Goal: Transaction & Acquisition: Purchase product/service

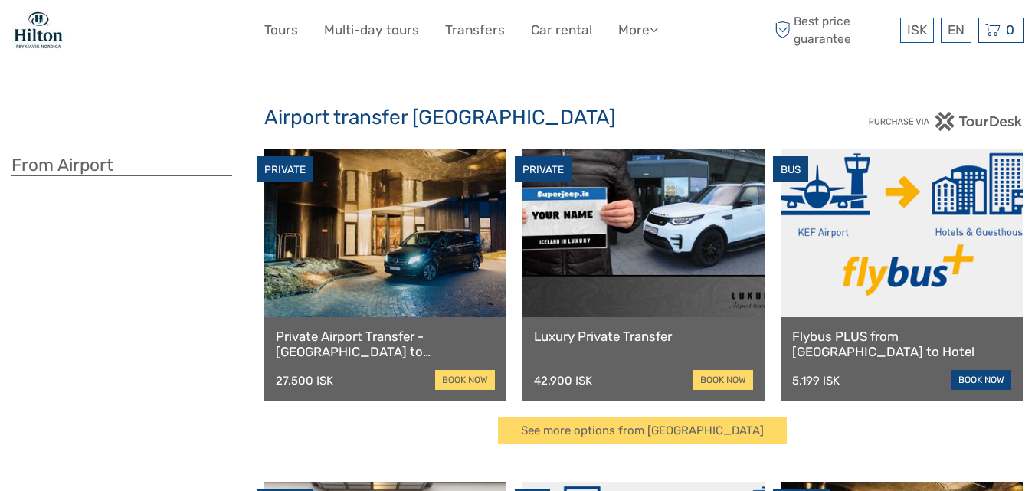
click at [978, 374] on link "book now" at bounding box center [981, 380] width 60 height 20
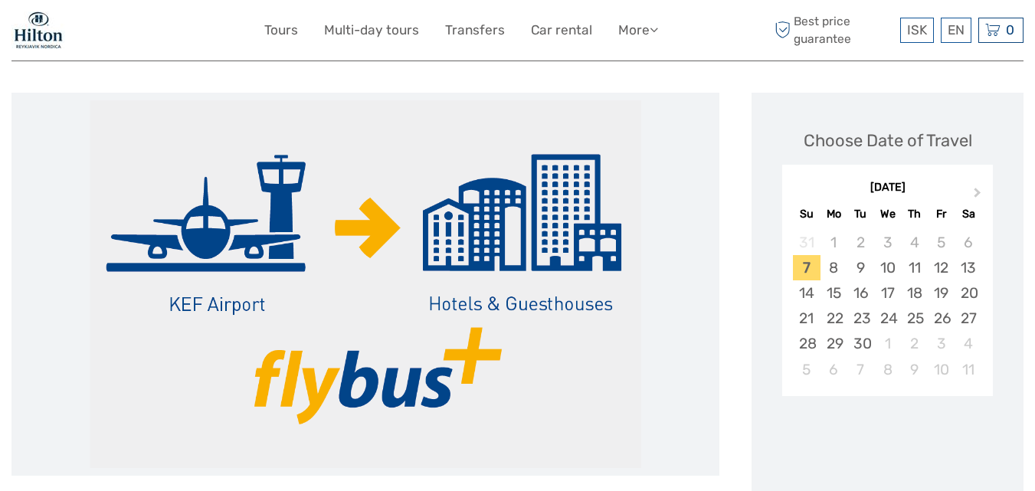
scroll to position [175, 0]
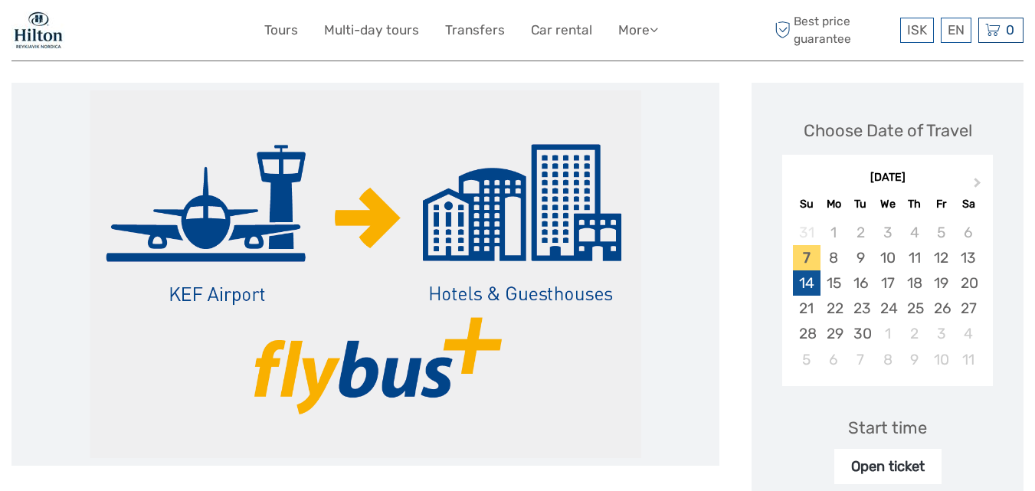
click at [806, 286] on div "14" at bounding box center [806, 282] width 27 height 25
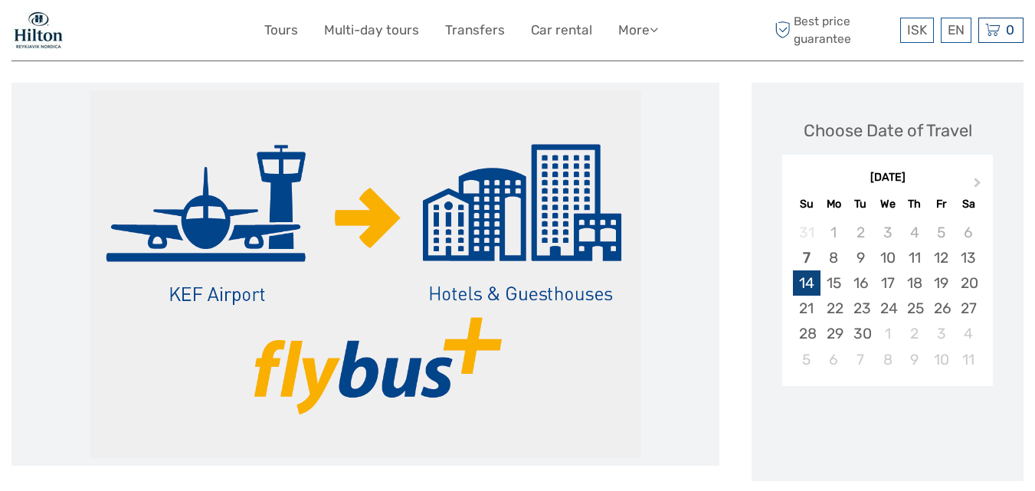
click at [806, 286] on div "14" at bounding box center [806, 282] width 27 height 25
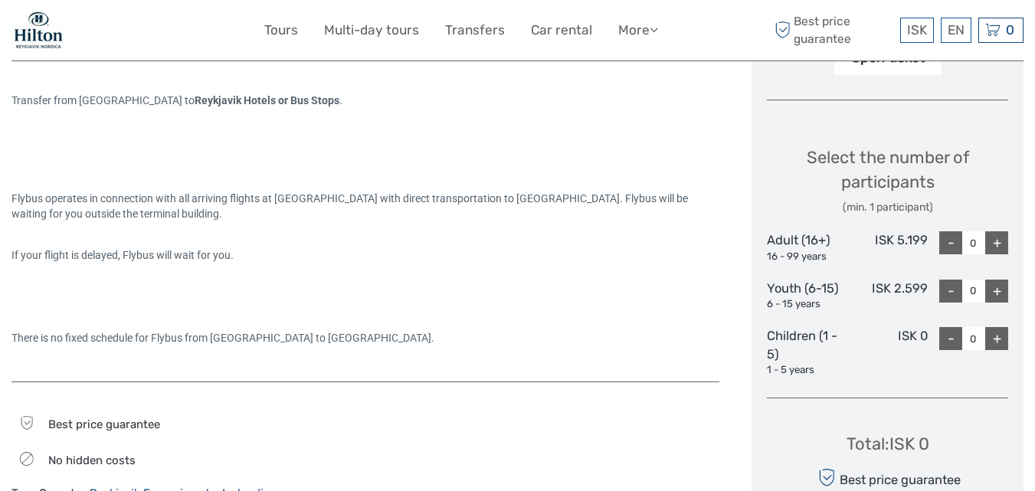
scroll to position [613, 0]
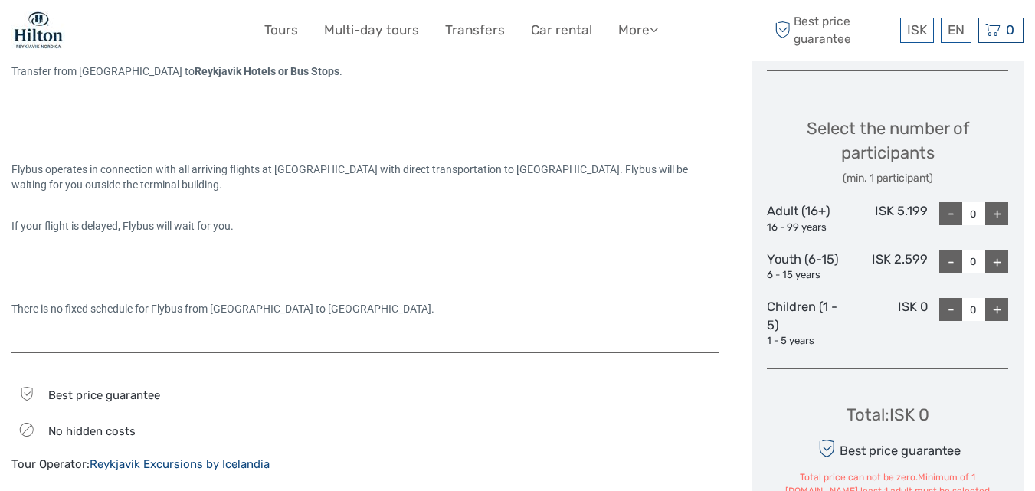
click at [993, 214] on div "+" at bounding box center [996, 213] width 23 height 23
type input "2"
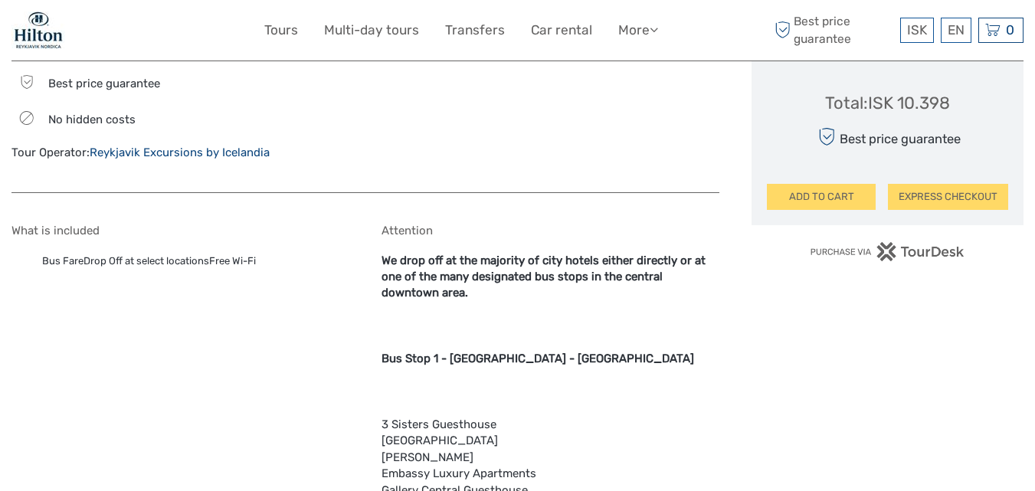
scroll to position [915, 0]
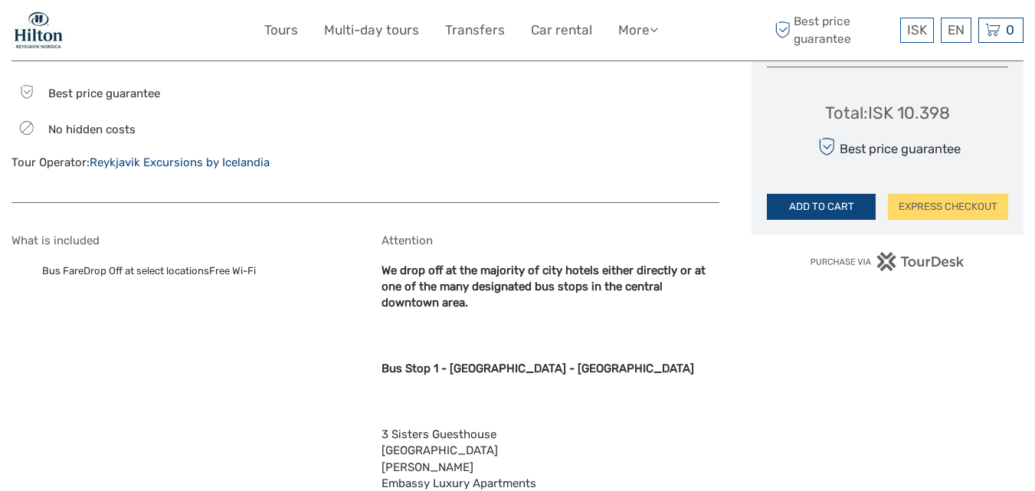
click at [818, 208] on button "ADD TO CART" at bounding box center [821, 207] width 109 height 26
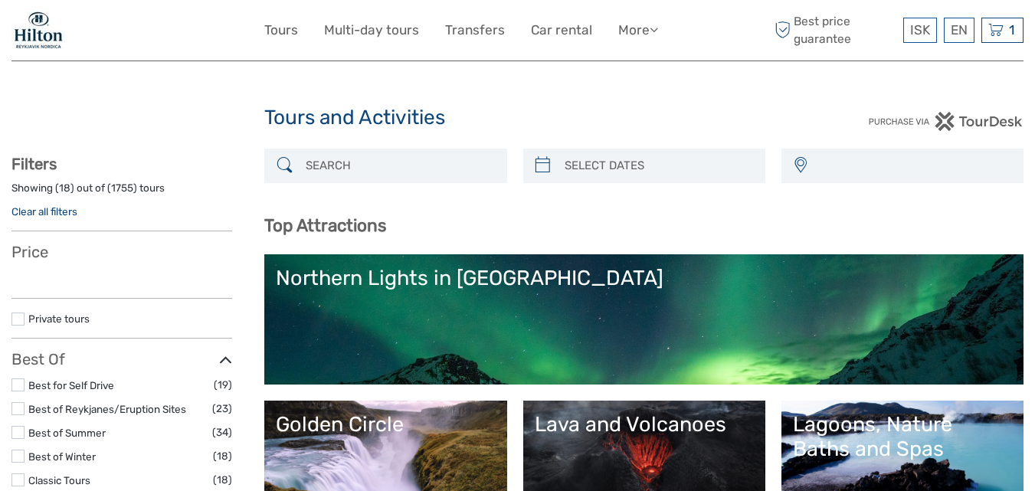
select select
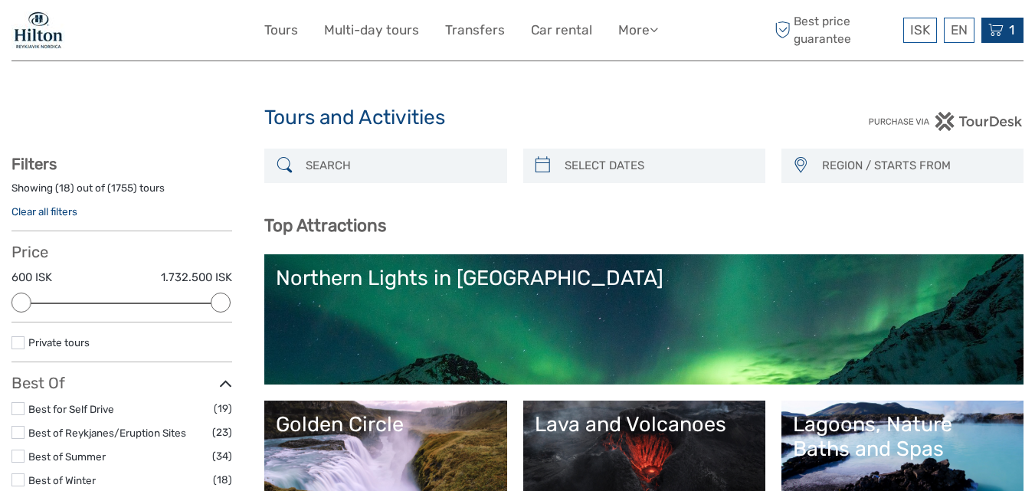
click at [997, 27] on icon at bounding box center [995, 30] width 15 height 19
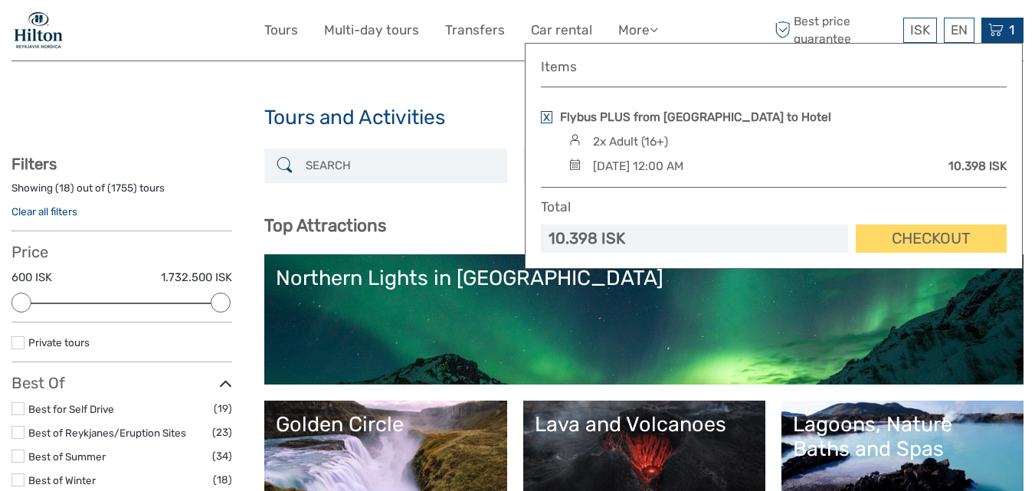
click at [574, 165] on img at bounding box center [574, 164] width 21 height 11
click at [549, 118] on link at bounding box center [546, 117] width 11 height 12
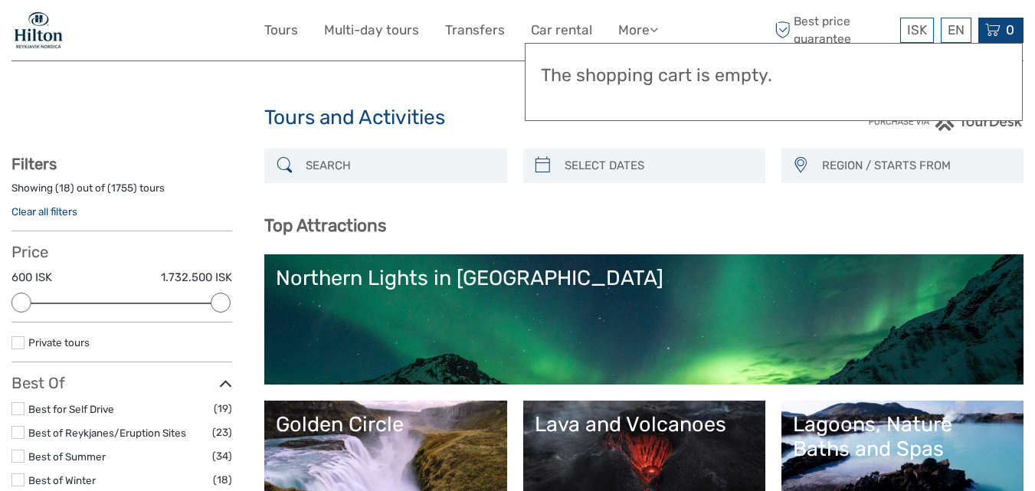
click at [985, 140] on div "Tours and Activities Tours and Activities" at bounding box center [517, 124] width 1012 height 49
click at [481, 30] on link "Transfers" at bounding box center [475, 30] width 60 height 22
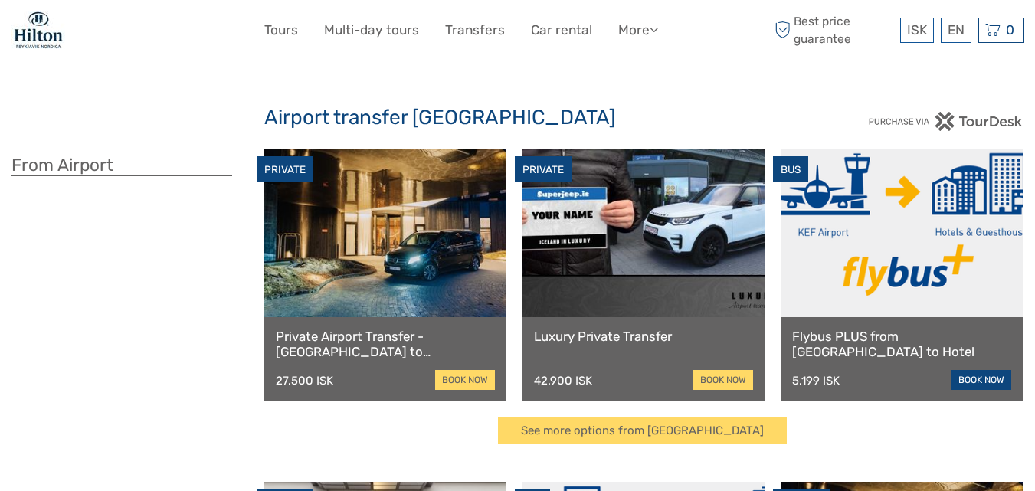
click at [973, 376] on link "book now" at bounding box center [981, 380] width 60 height 20
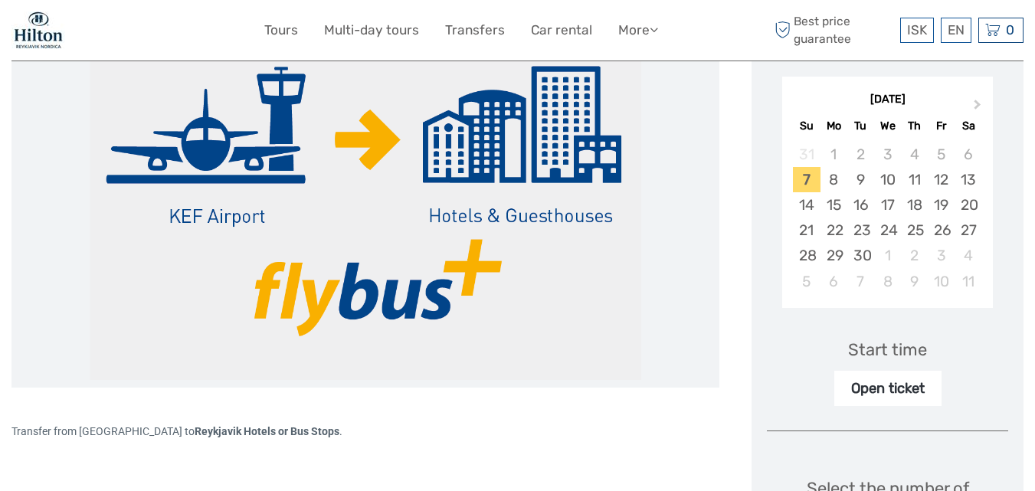
scroll to position [263, 0]
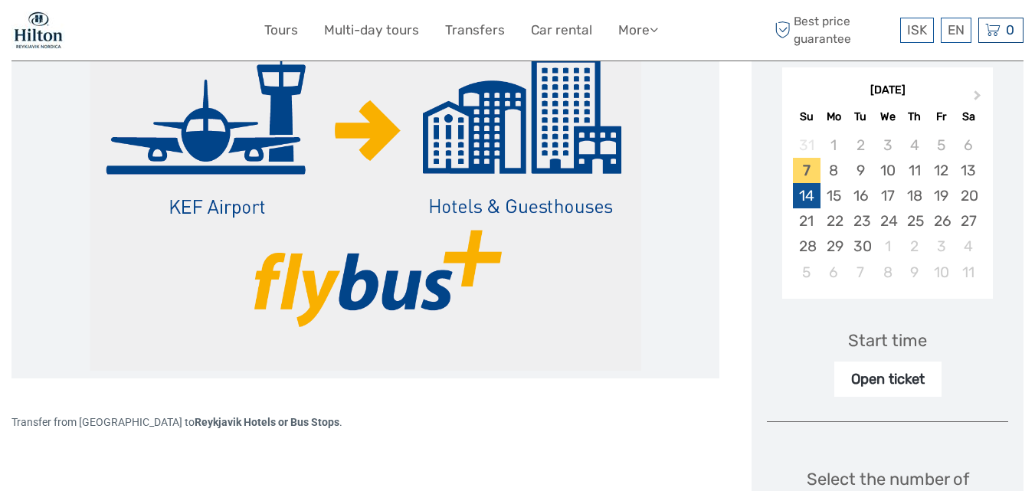
click at [805, 197] on div "14" at bounding box center [806, 195] width 27 height 25
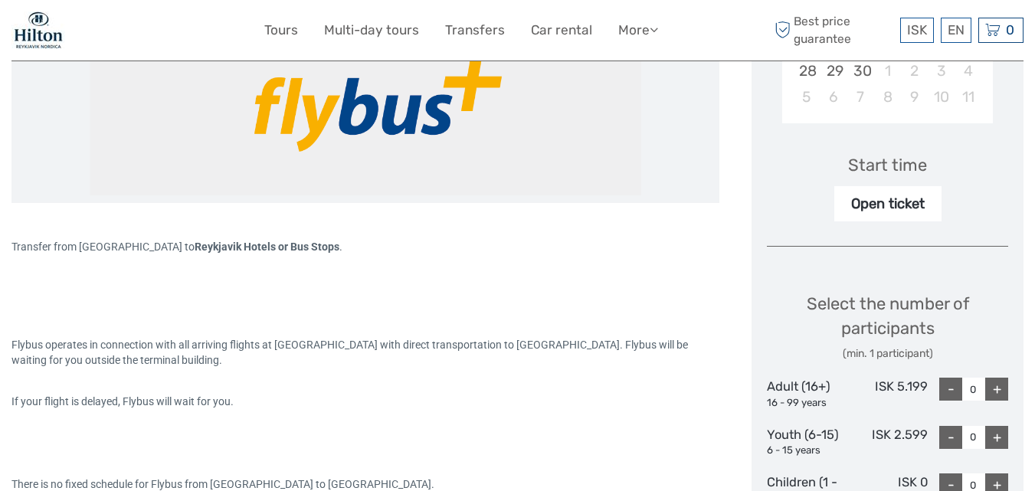
scroll to position [458, 0]
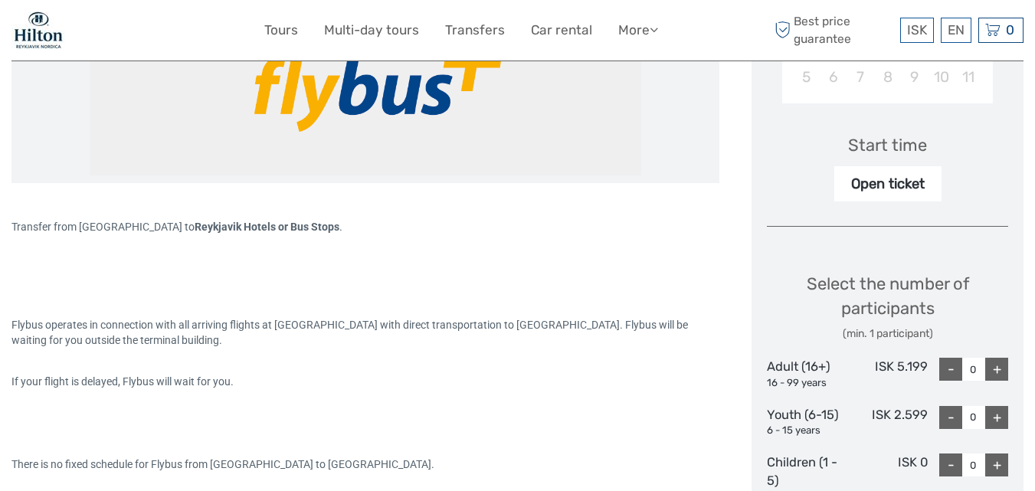
click at [997, 371] on div "+" at bounding box center [996, 369] width 23 height 23
type input "2"
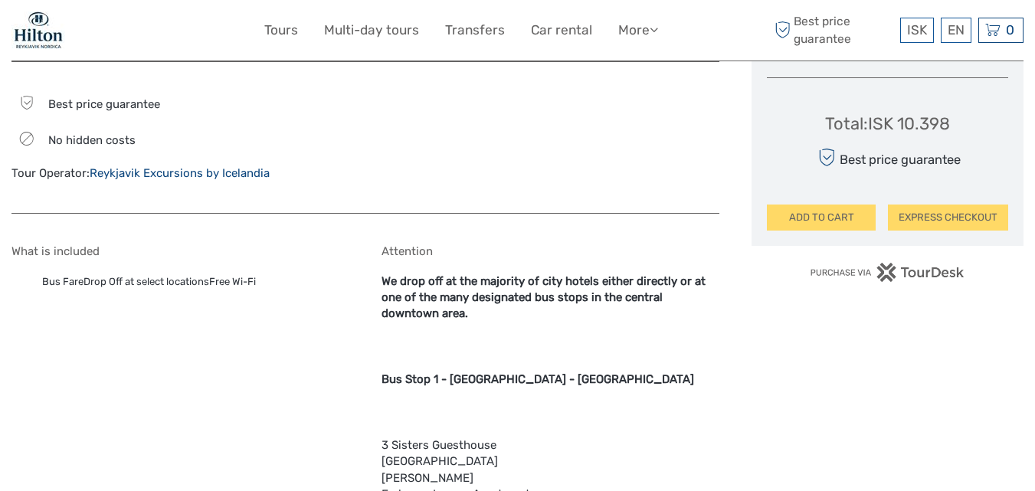
scroll to position [924, 0]
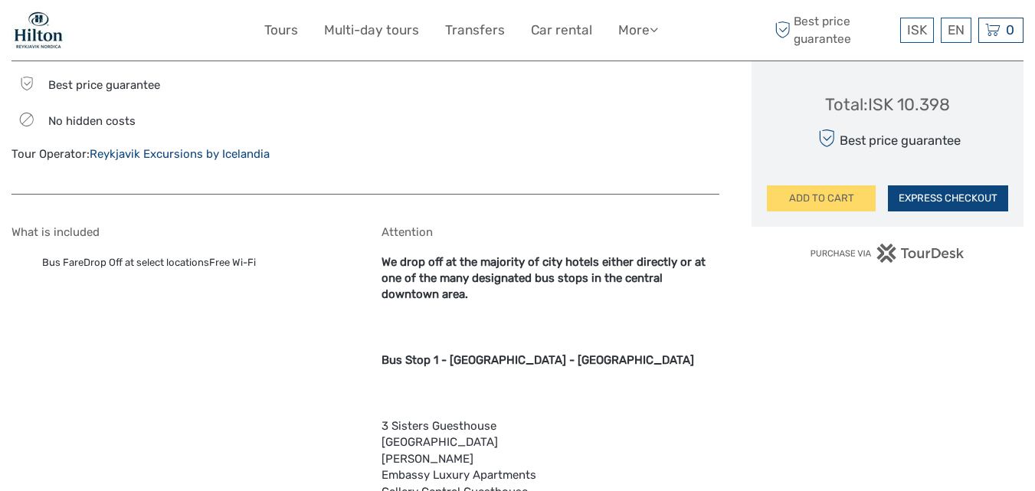
click at [940, 197] on button "EXPRESS CHECKOUT" at bounding box center [948, 198] width 120 height 26
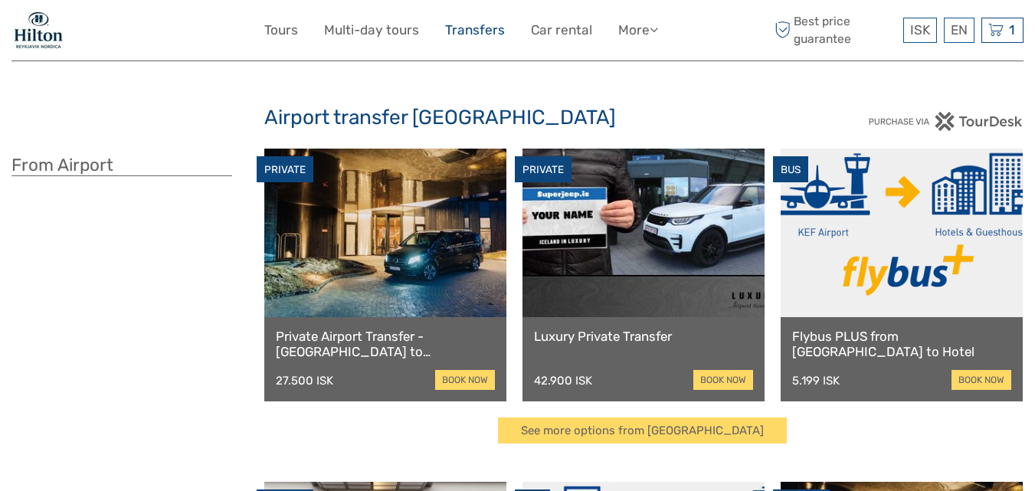
click at [476, 30] on link "Transfers" at bounding box center [475, 30] width 60 height 22
click at [982, 378] on link "book now" at bounding box center [981, 380] width 60 height 20
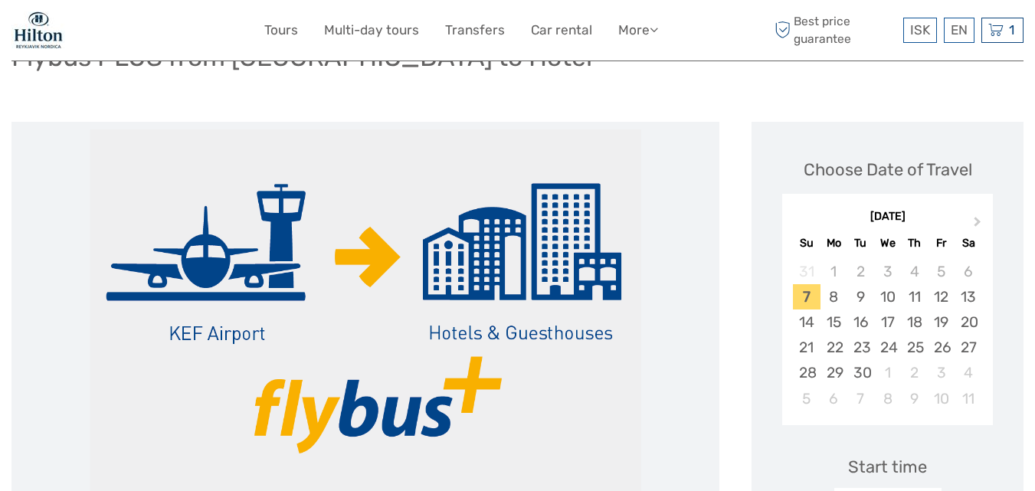
scroll to position [185, 0]
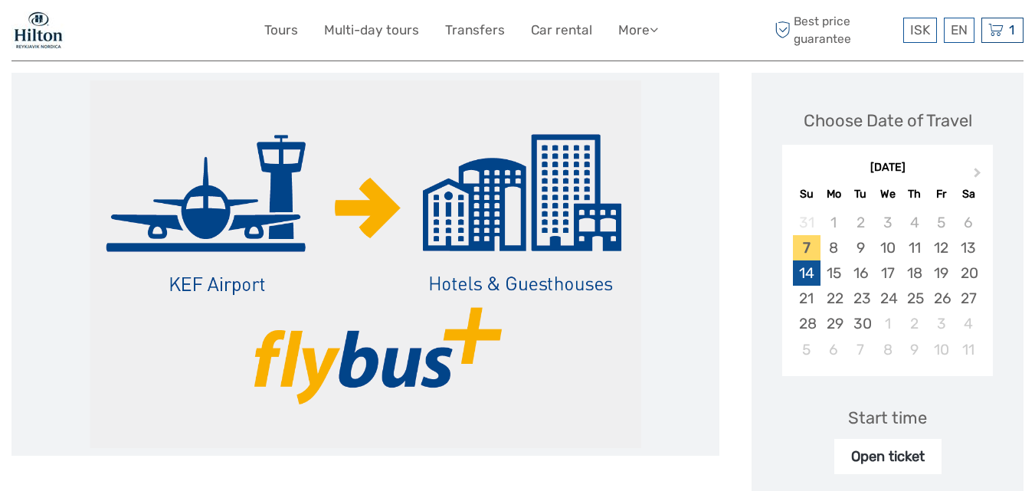
click at [808, 272] on div "14" at bounding box center [806, 272] width 27 height 25
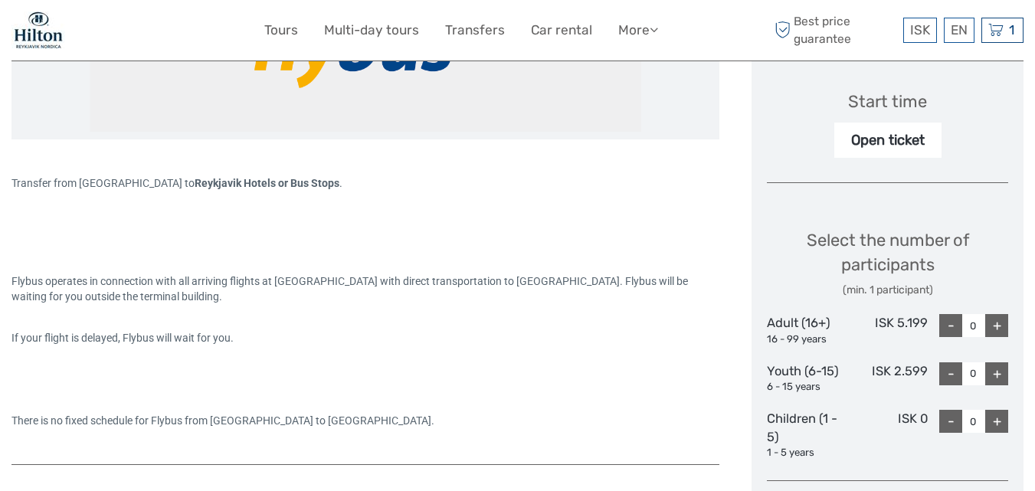
scroll to position [512, 0]
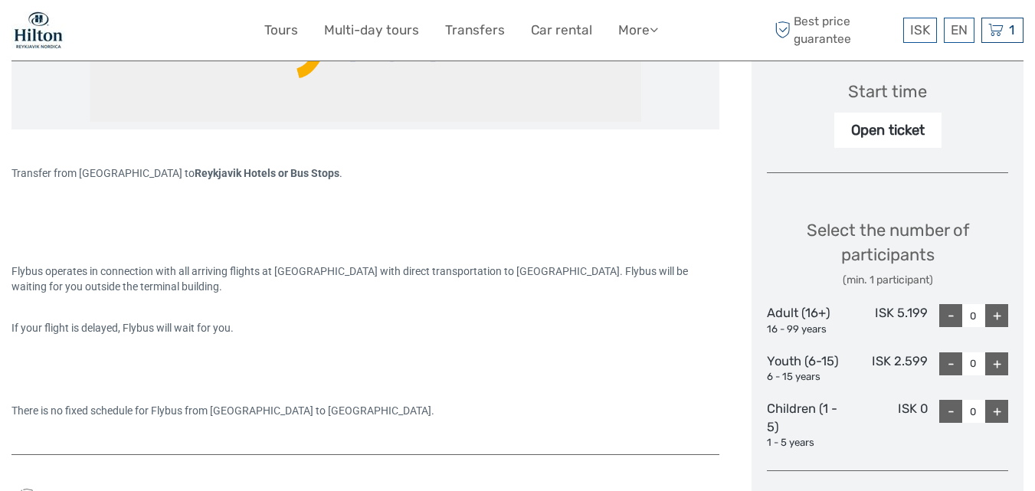
click at [996, 317] on div "+" at bounding box center [996, 315] width 23 height 23
type input "2"
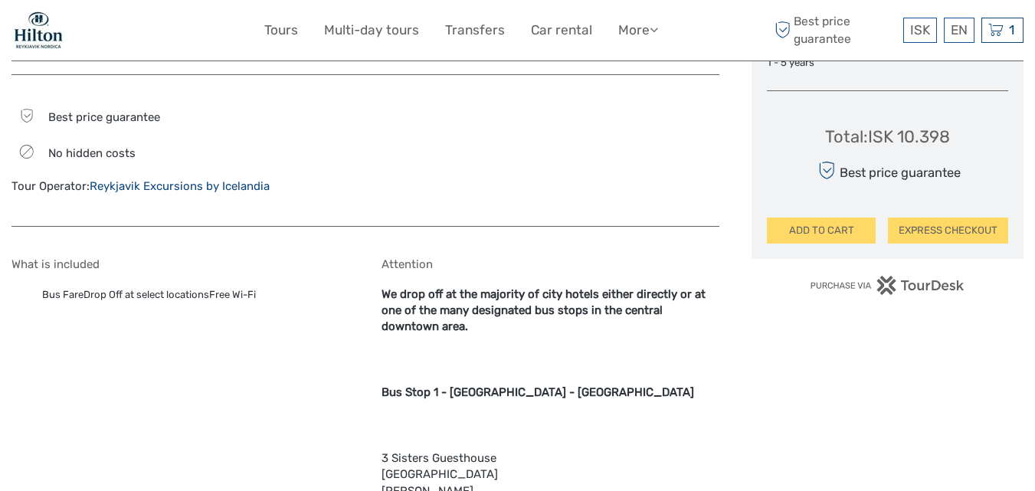
scroll to position [901, 0]
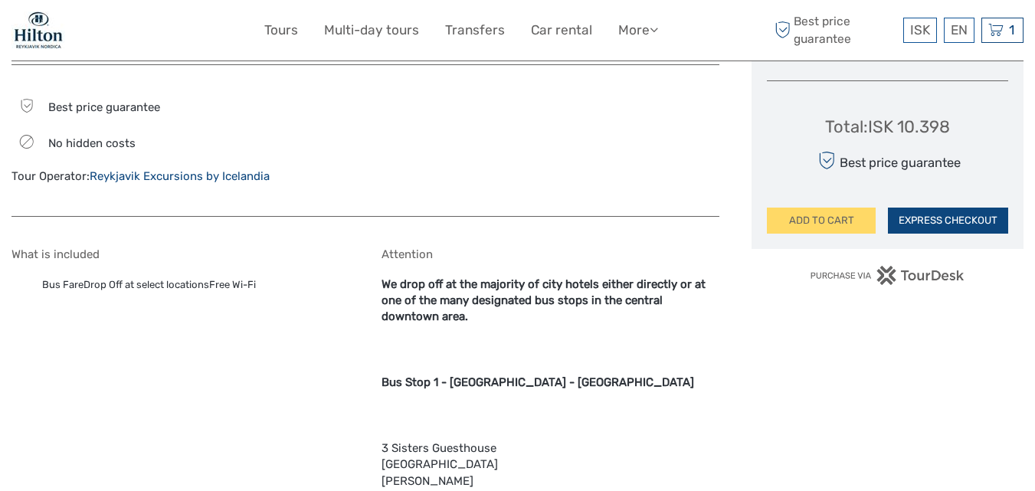
click at [953, 221] on button "EXPRESS CHECKOUT" at bounding box center [948, 221] width 120 height 26
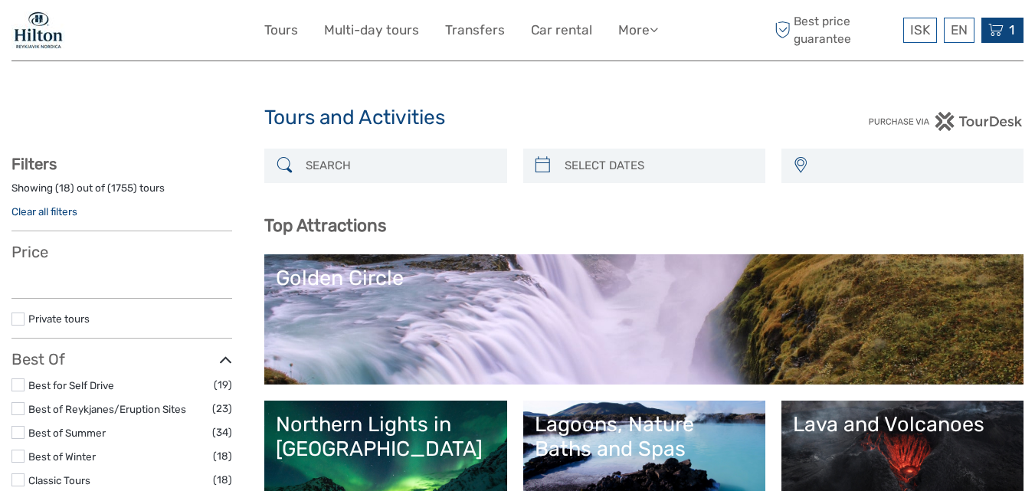
select select
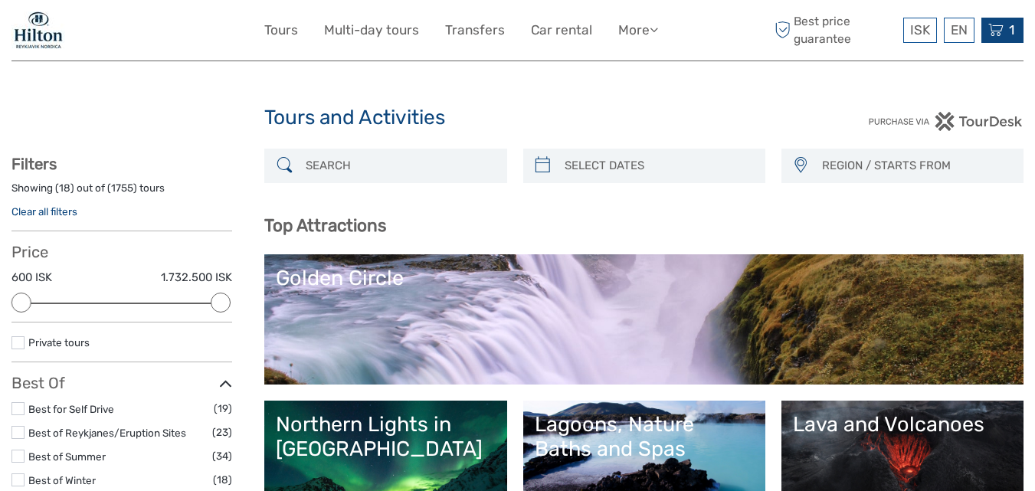
click at [1001, 31] on icon at bounding box center [995, 30] width 15 height 19
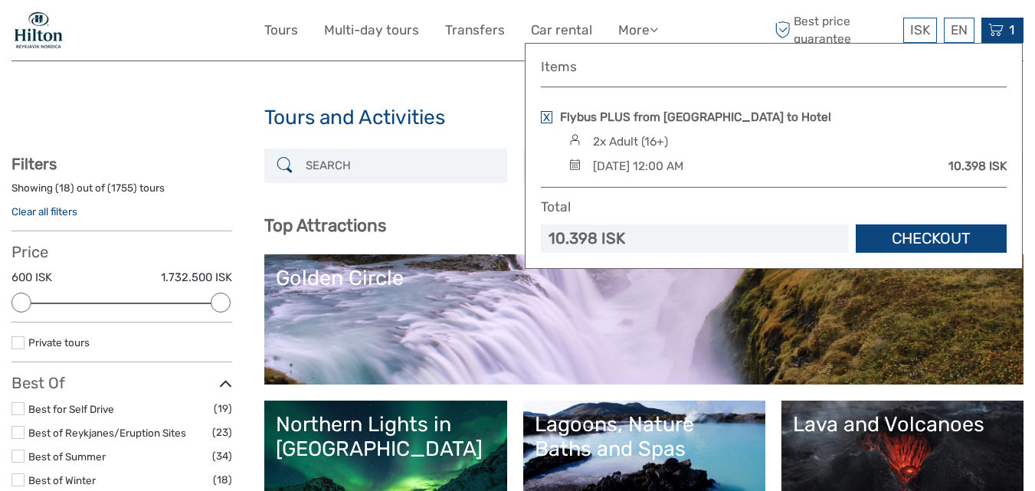
click at [930, 238] on link "Checkout" at bounding box center [930, 238] width 151 height 28
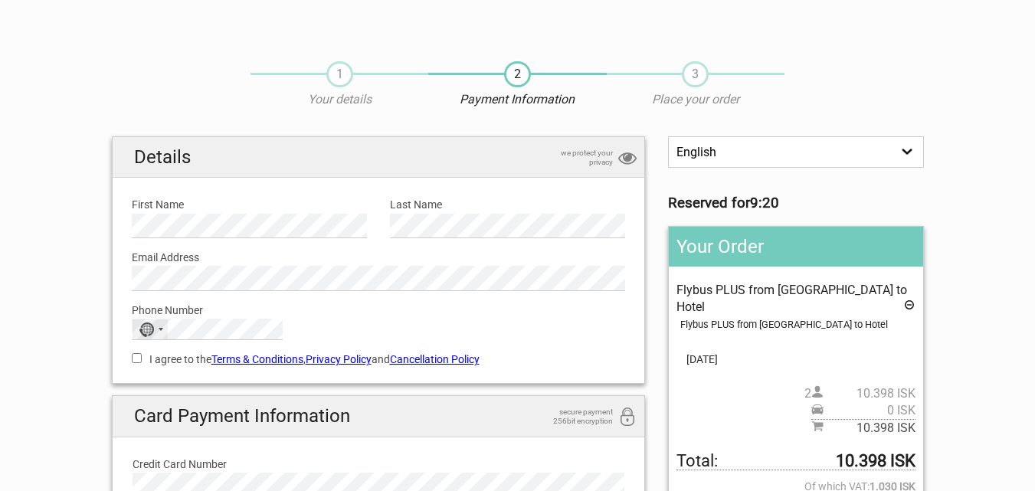
click at [159, 330] on div "Selected country" at bounding box center [161, 329] width 5 height 3
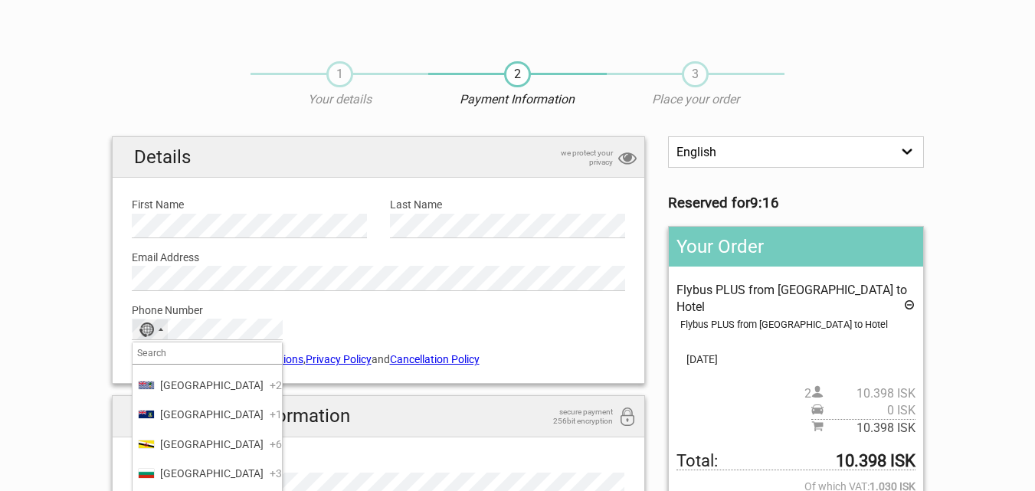
scroll to position [806, 0]
click at [169, 421] on span "[GEOGRAPHIC_DATA]" at bounding box center [211, 412] width 103 height 17
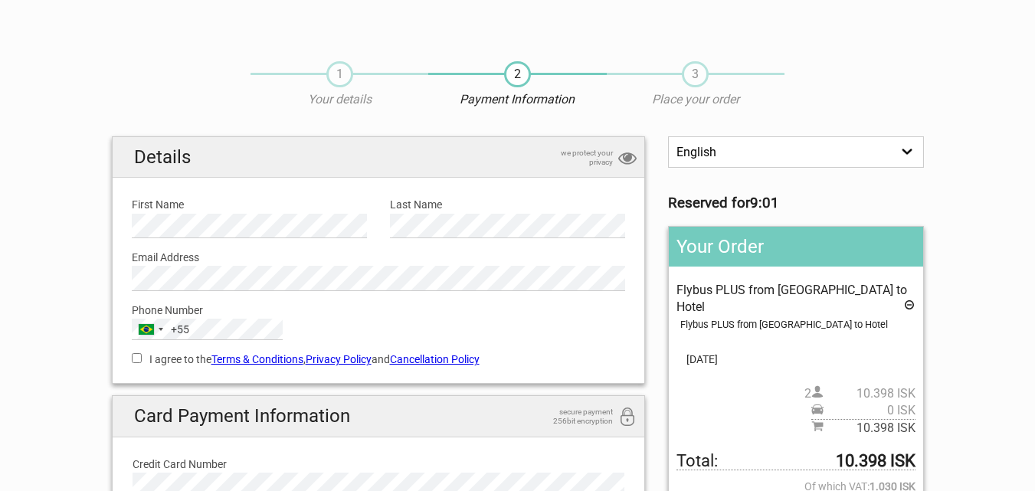
click at [136, 359] on input "I agree to the Terms & Conditions , Privacy Policy and Cancellation Policy" at bounding box center [137, 358] width 10 height 10
checkbox input "true"
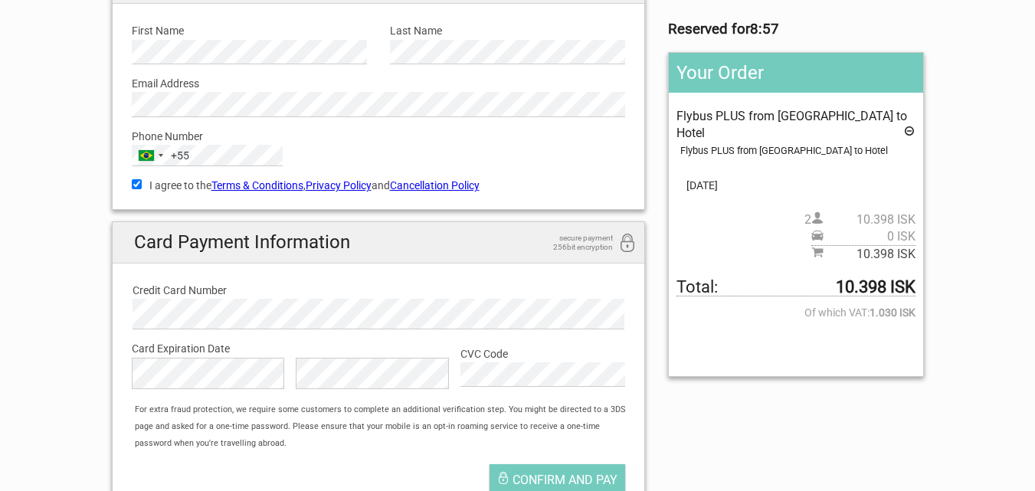
scroll to position [214, 0]
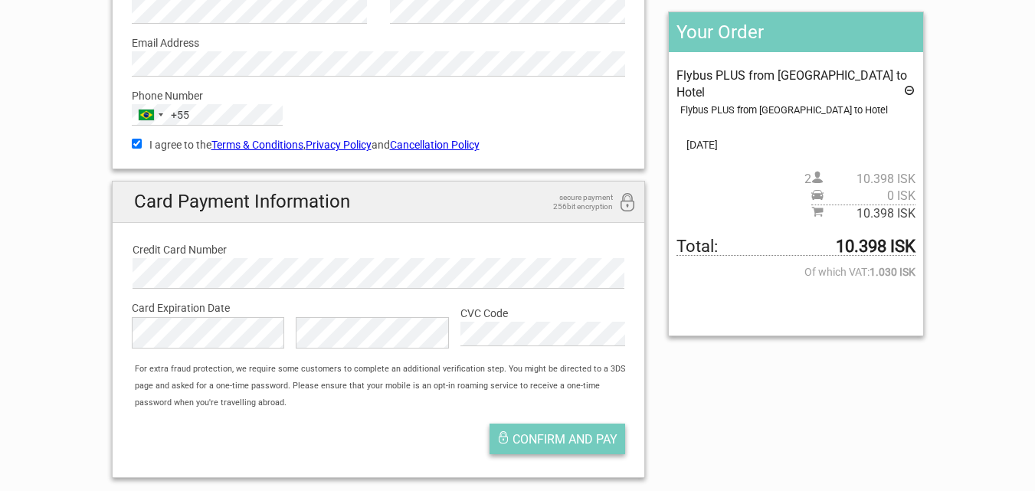
click at [564, 440] on span "Confirm and pay" at bounding box center [564, 439] width 105 height 15
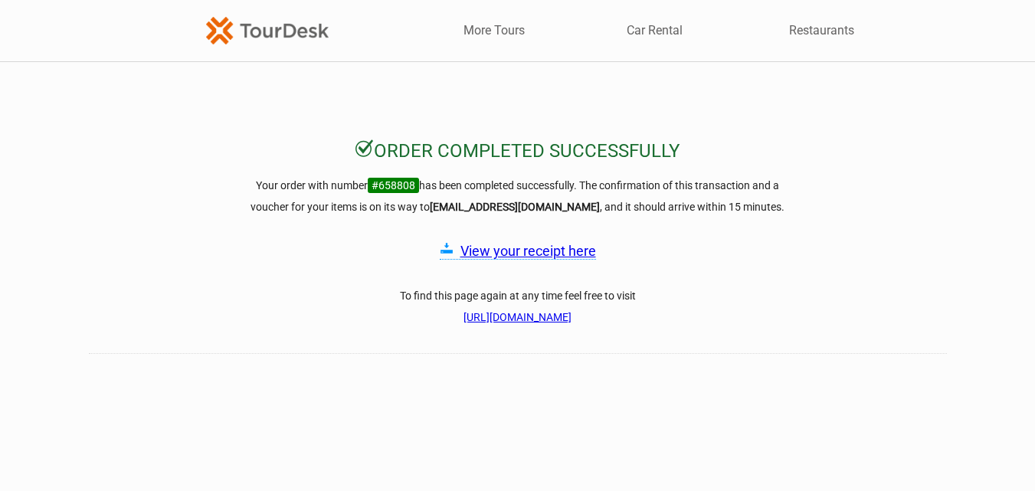
click at [538, 254] on link "View your receipt here" at bounding box center [528, 251] width 136 height 16
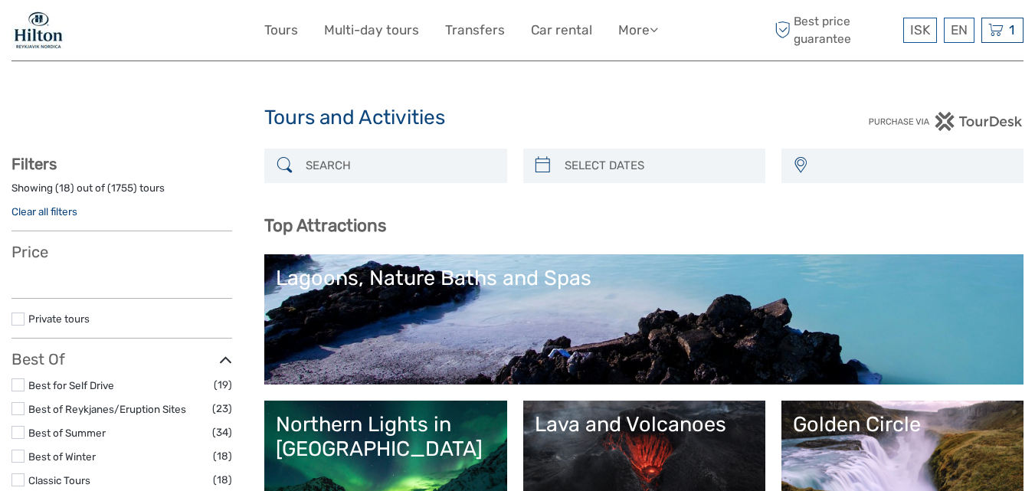
select select
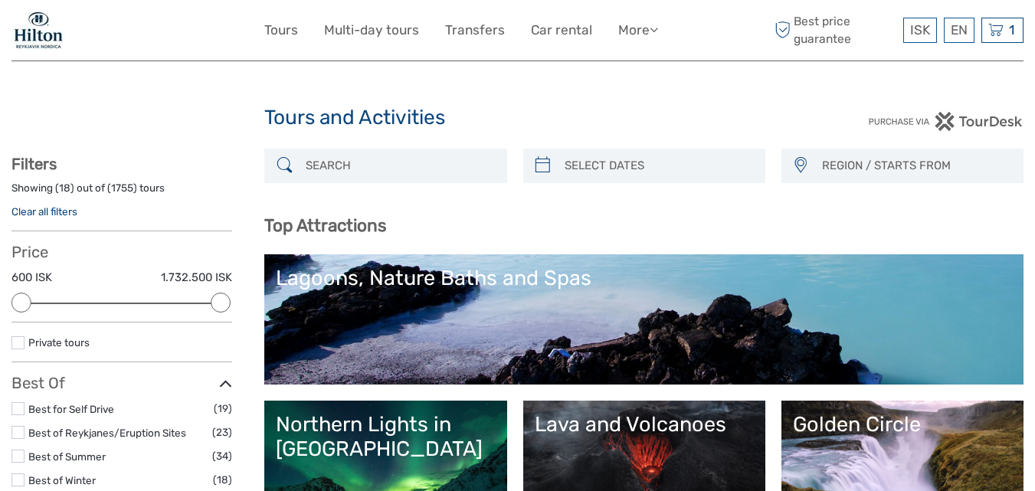
type input "07/09/2025"
click at [601, 167] on input "search" at bounding box center [657, 165] width 199 height 27
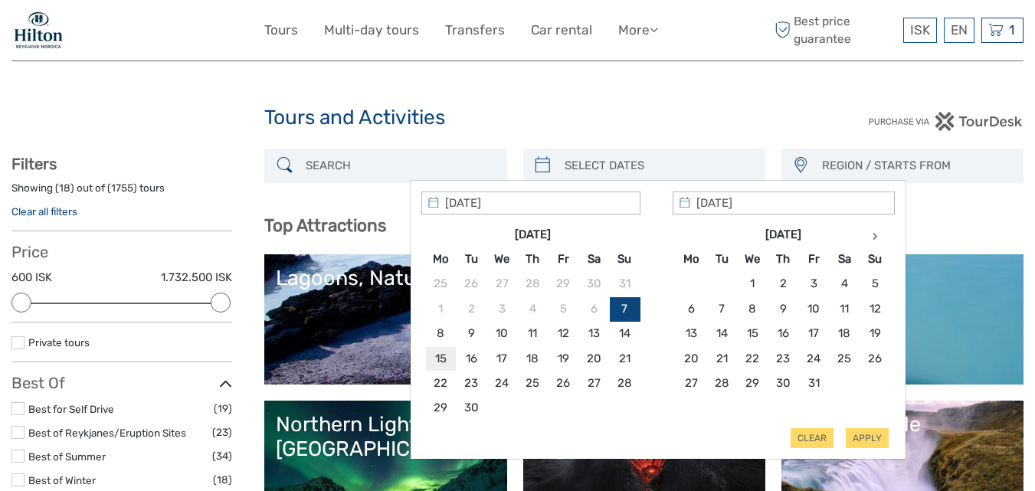
type input "15/09/2025"
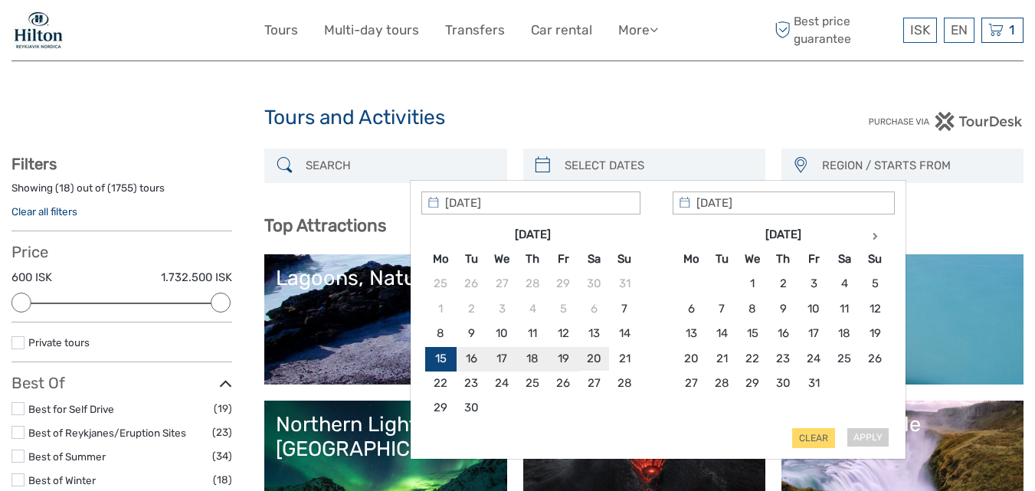
type input "20/09/2025"
type input "15/09/2025"
click at [862, 435] on button "Apply" at bounding box center [866, 438] width 43 height 20
type input "15/09/2025 - 20/09/2025"
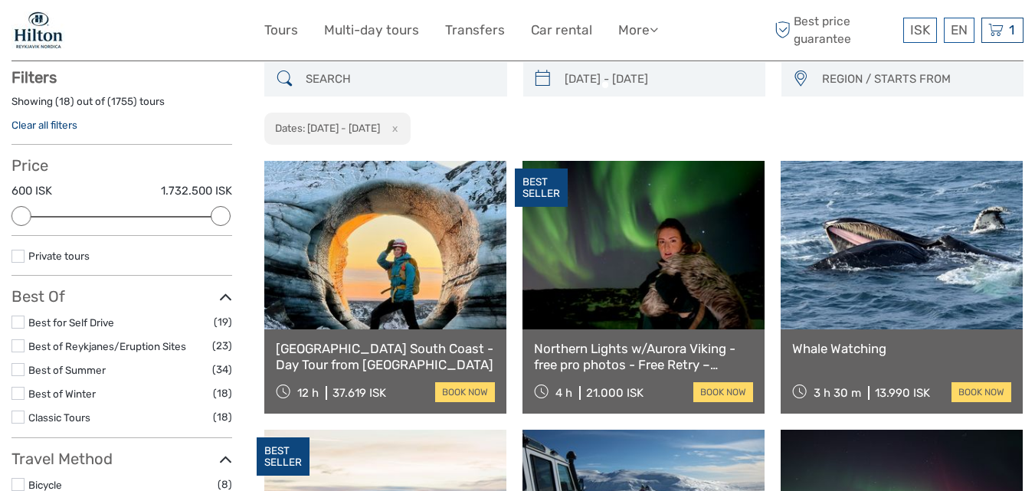
scroll to position [87, 0]
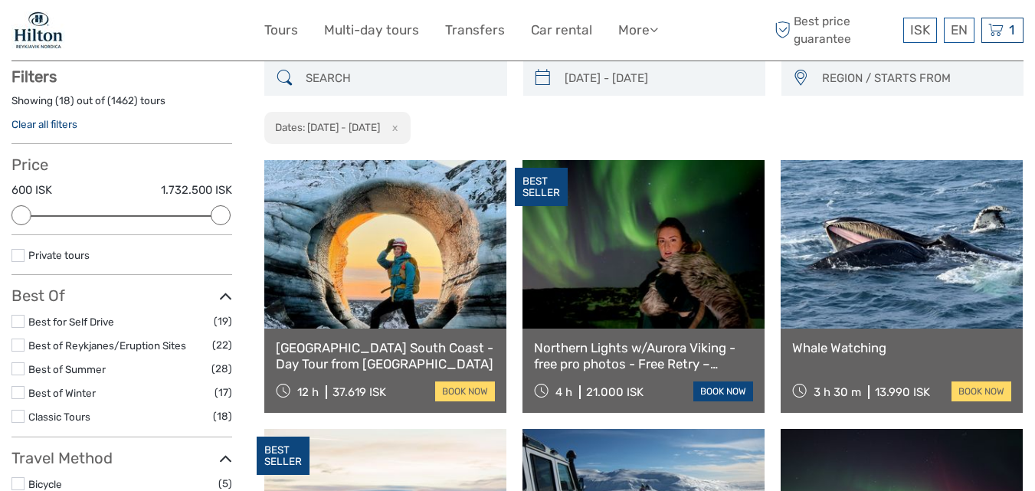
click at [724, 391] on link "book now" at bounding box center [723, 391] width 60 height 20
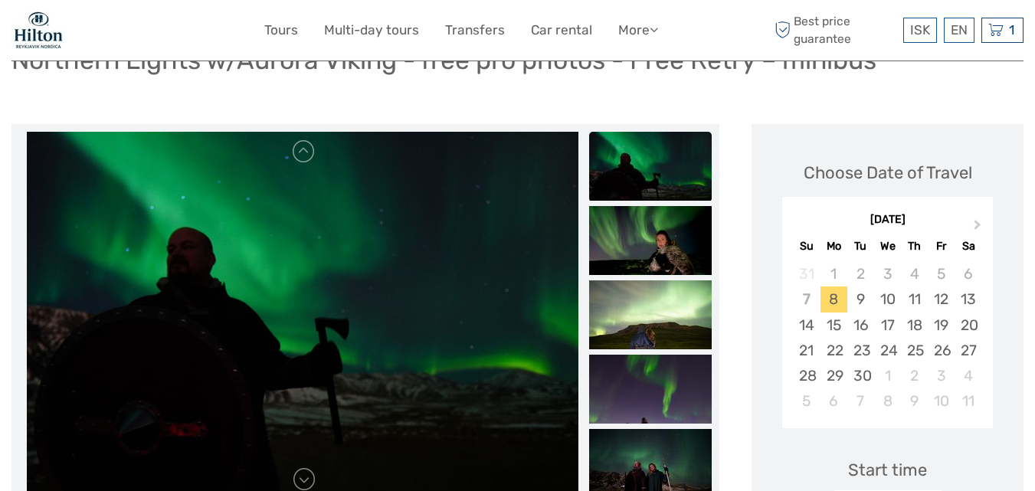
scroll to position [155, 0]
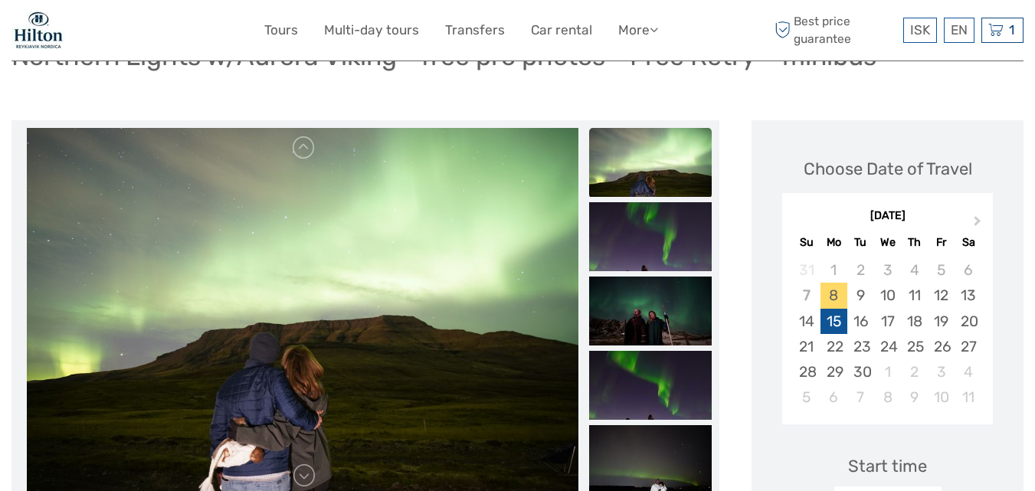
click at [836, 309] on div "15" at bounding box center [833, 321] width 27 height 25
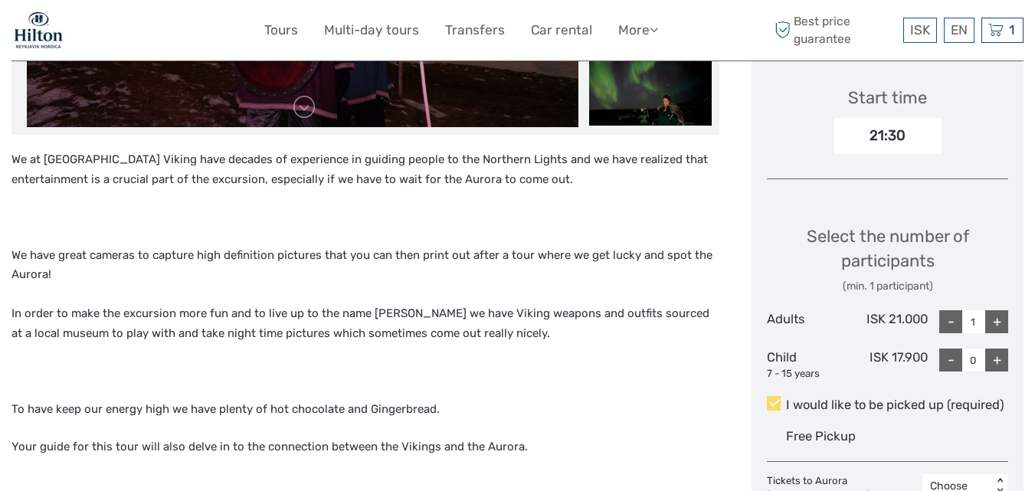
scroll to position [552, 0]
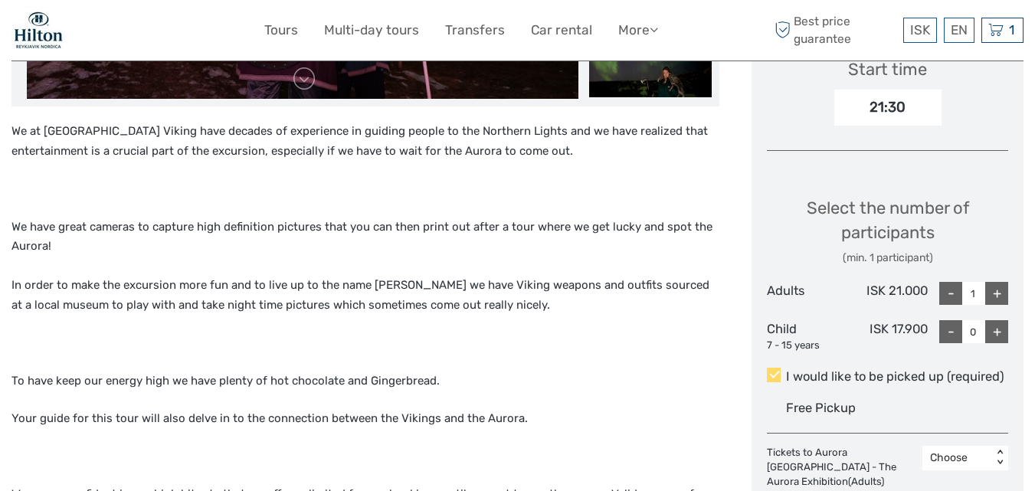
click at [998, 282] on div "+" at bounding box center [996, 293] width 23 height 23
type input "2"
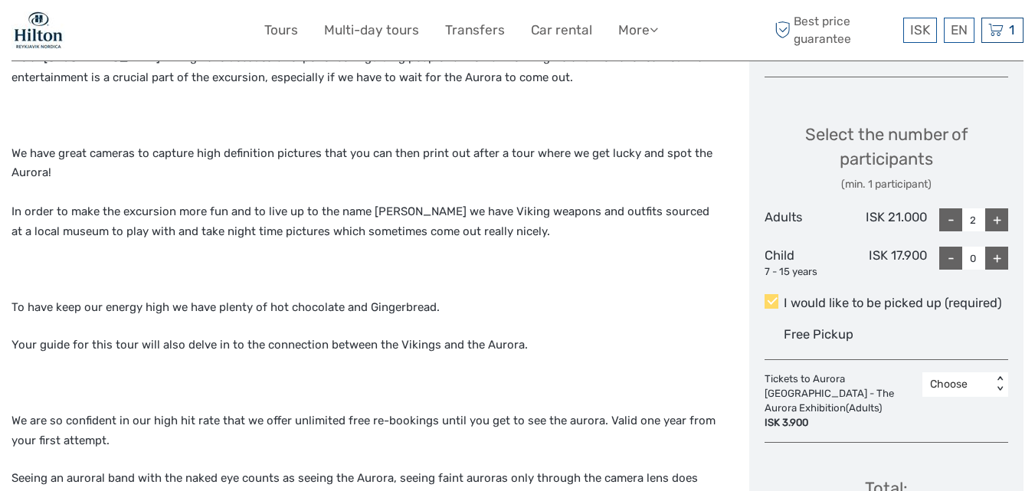
scroll to position [675, 0]
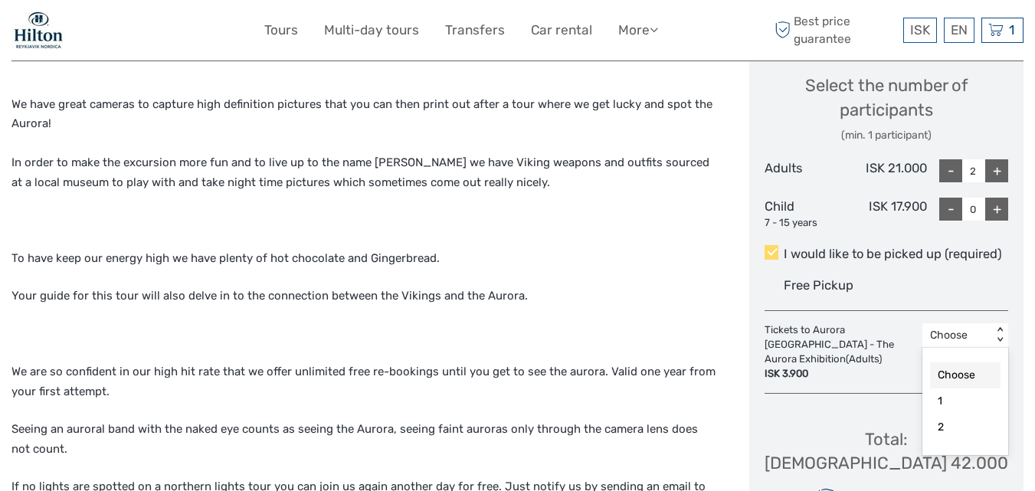
click at [999, 327] on div "< >" at bounding box center [999, 335] width 13 height 16
click at [816, 365] on div "Choose Date of Travel Next Month [DATE] Su Mo Tu We Th Fr Sa 31 1 2 3 4 5 6 7 8…" at bounding box center [886, 93] width 274 height 985
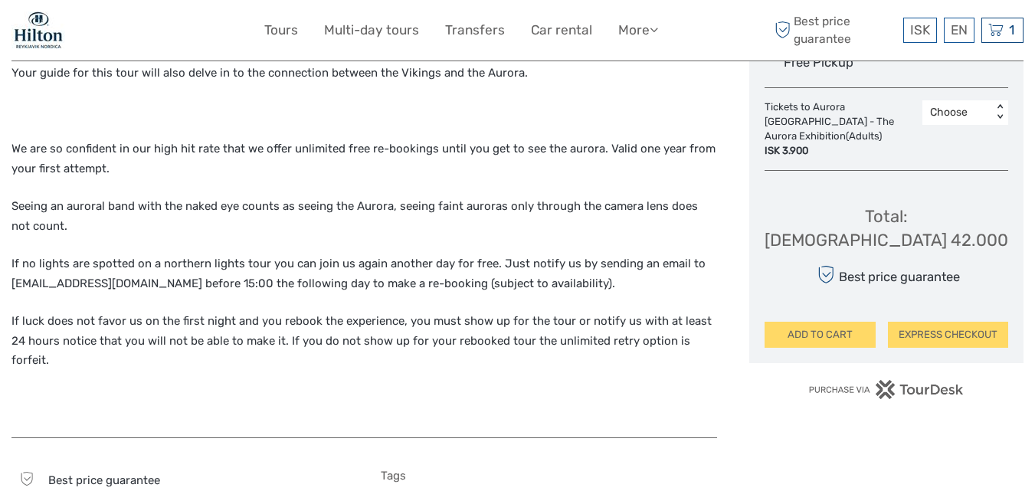
scroll to position [898, 0]
click at [949, 322] on button "EXPRESS CHECKOUT" at bounding box center [948, 335] width 120 height 26
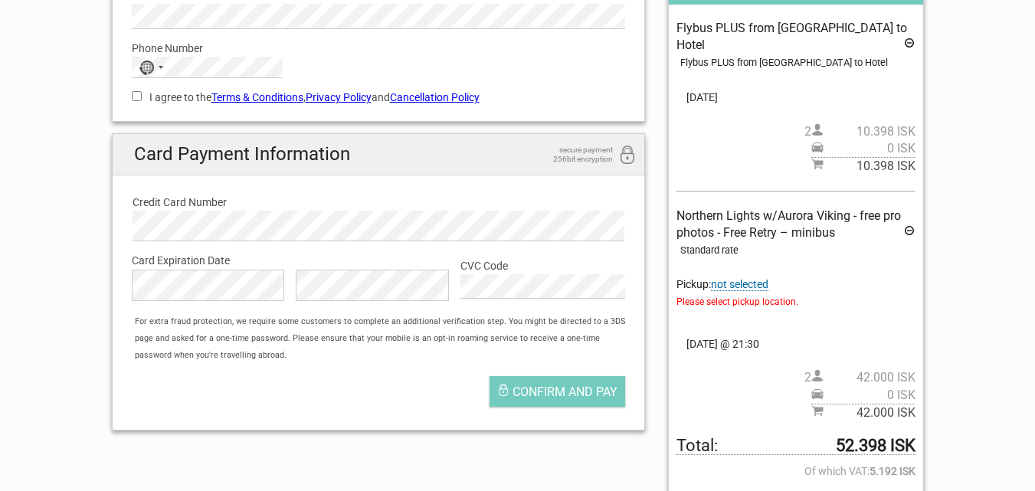
scroll to position [256, 0]
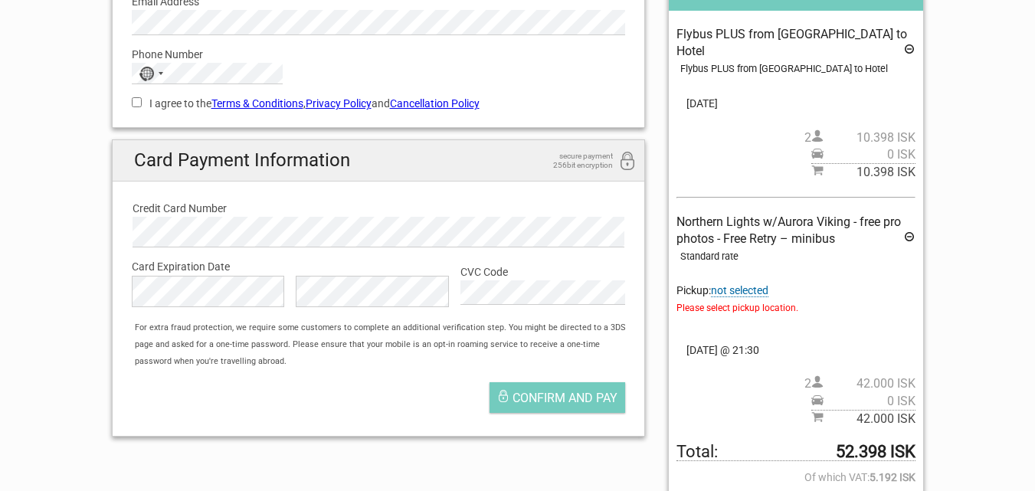
click at [724, 299] on span "Please select pickup location." at bounding box center [795, 307] width 238 height 17
click at [731, 284] on span "not selected" at bounding box center [739, 290] width 57 height 13
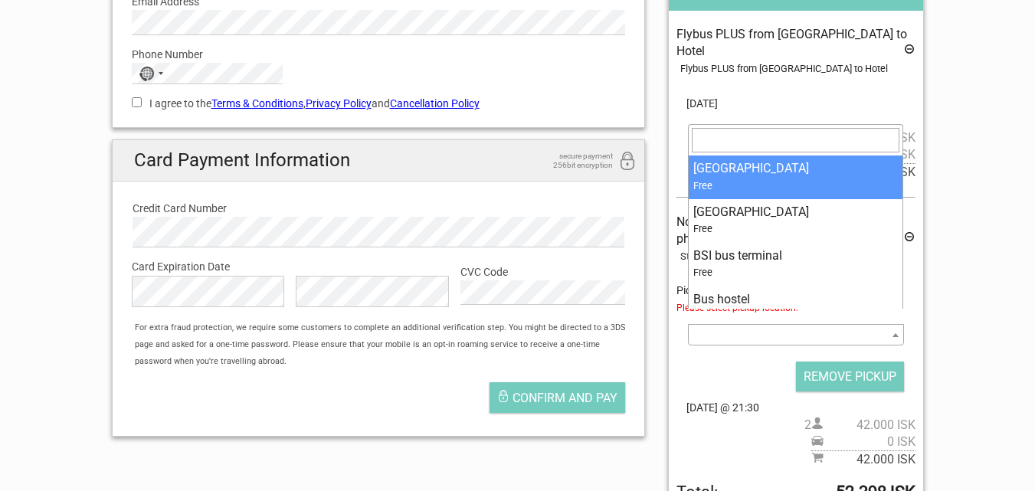
click at [898, 333] on b at bounding box center [895, 335] width 6 height 4
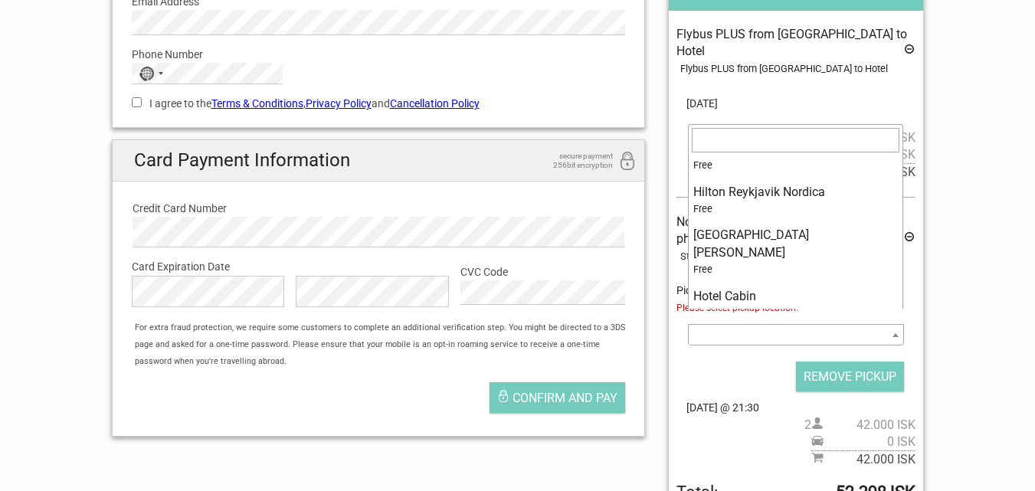
scroll to position [880, 0]
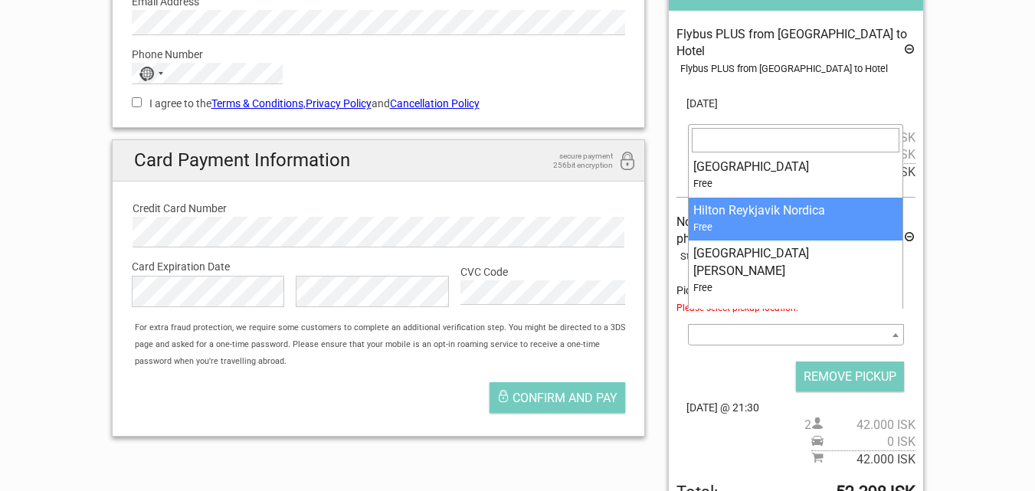
select select "363195"
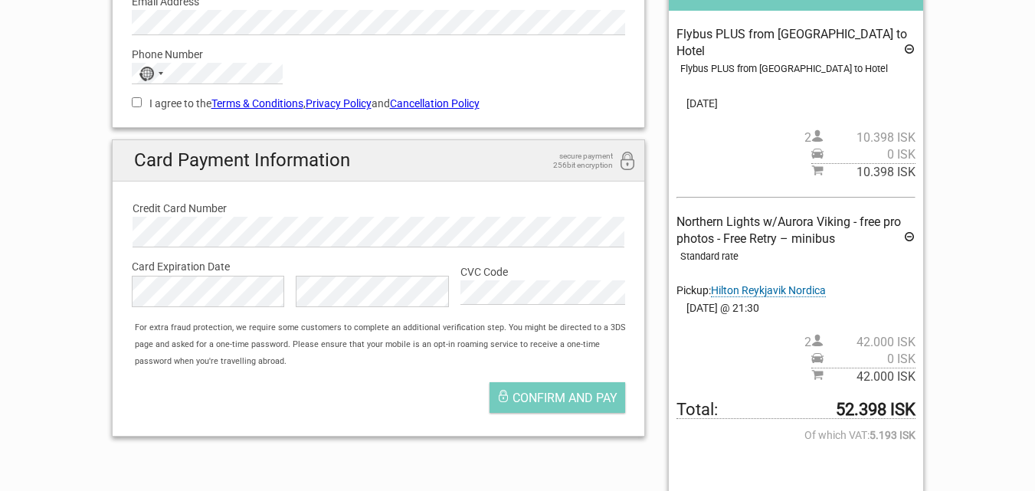
click at [908, 48] on icon at bounding box center [909, 51] width 12 height 17
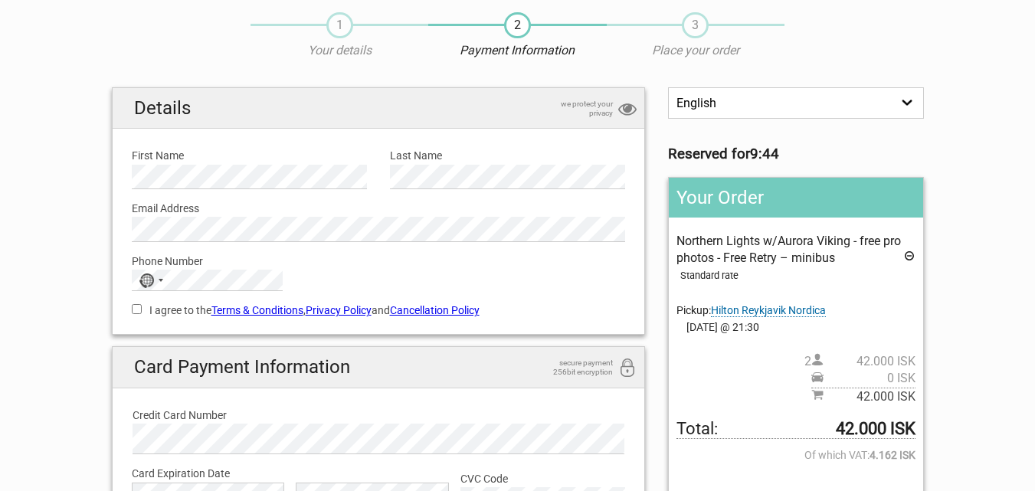
scroll to position [12, 0]
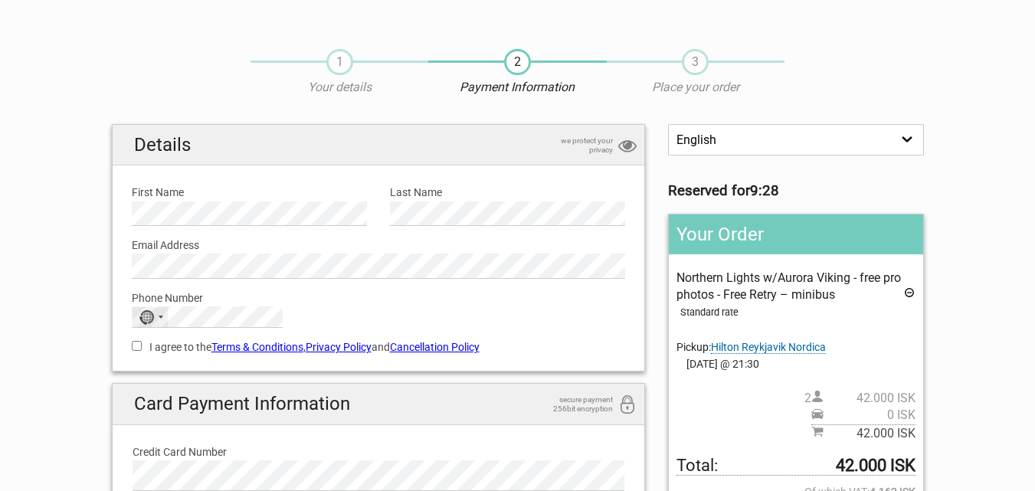
click at [161, 319] on div "Selected country" at bounding box center [161, 317] width 5 height 3
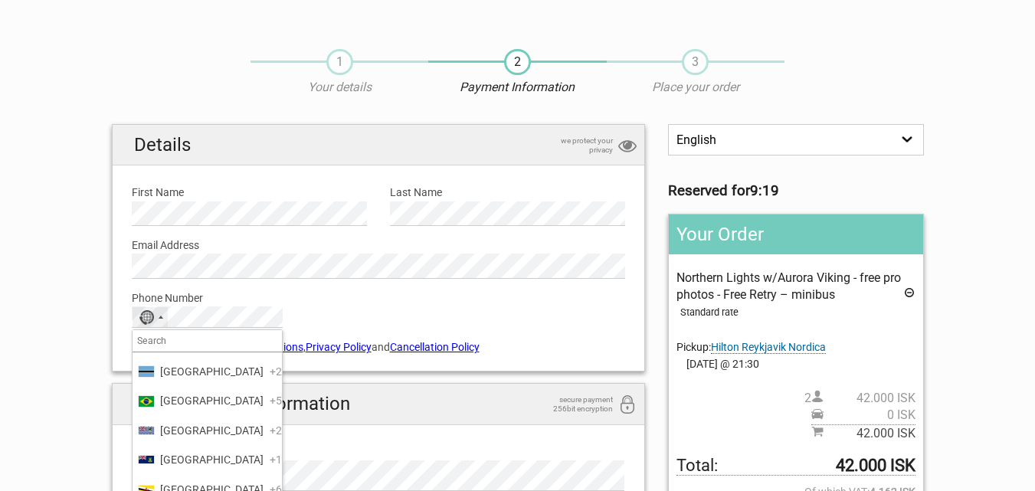
scroll to position [864, 0]
click at [270, 352] on span "+55" at bounding box center [279, 343] width 18 height 17
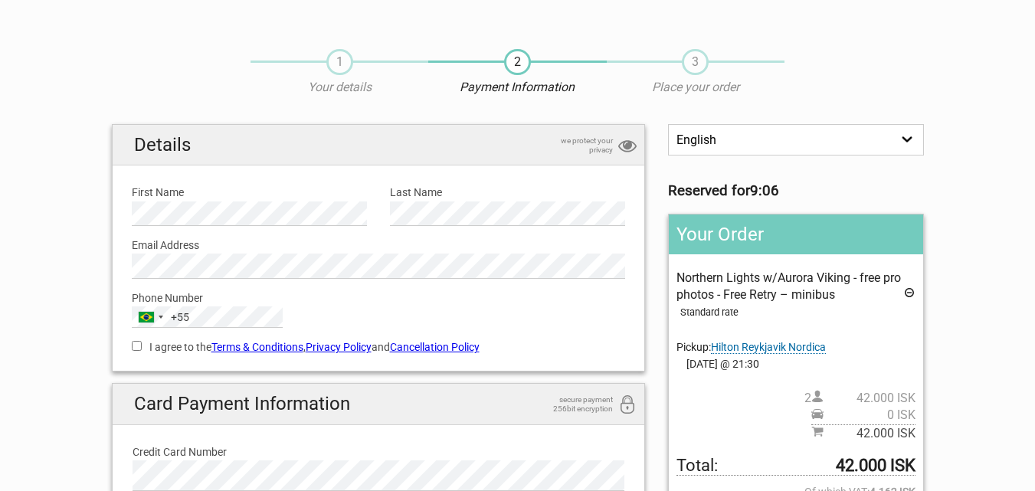
click at [139, 348] on input "I agree to the Terms & Conditions , Privacy Policy and Cancellation Policy" at bounding box center [137, 346] width 10 height 10
checkbox input "true"
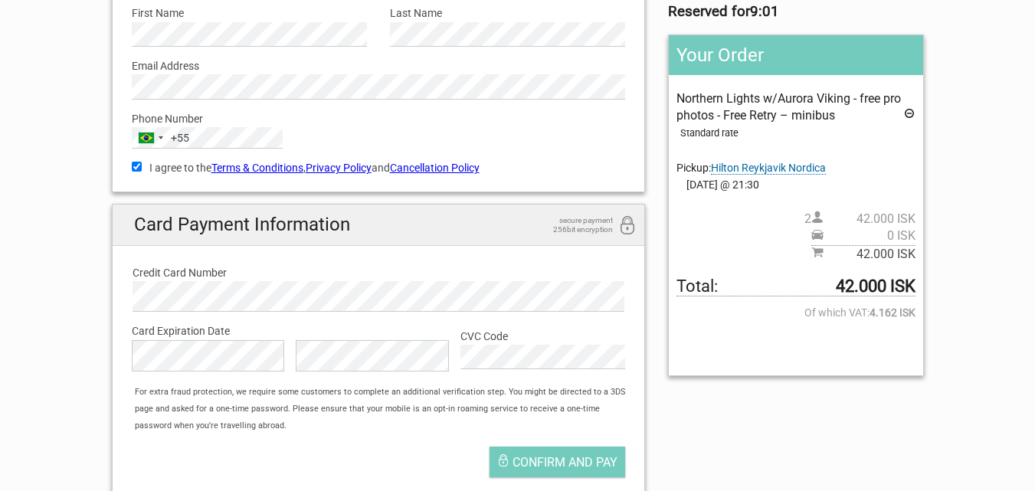
scroll to position [195, 0]
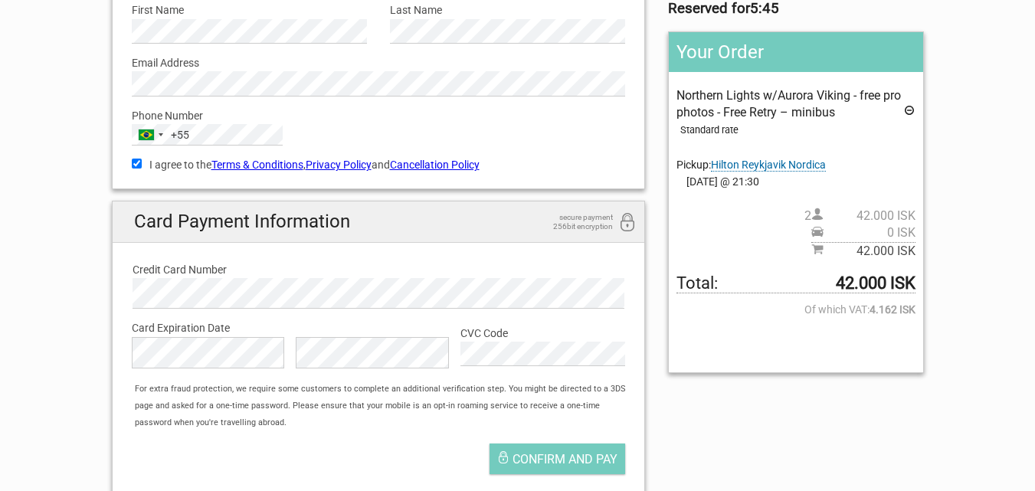
click at [374, 113] on label "Phone Number" at bounding box center [379, 115] width 494 height 17
click at [560, 457] on span "Confirm and pay" at bounding box center [564, 459] width 105 height 15
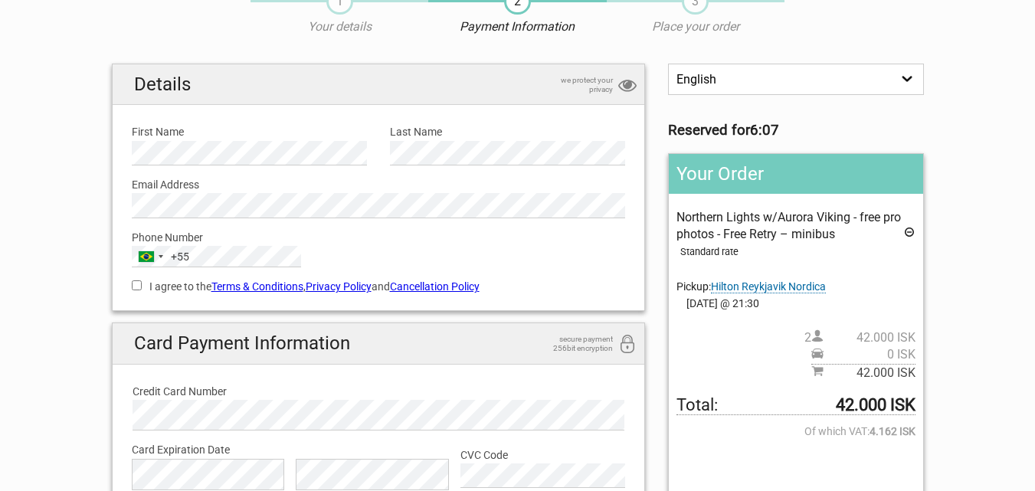
scroll to position [56, 0]
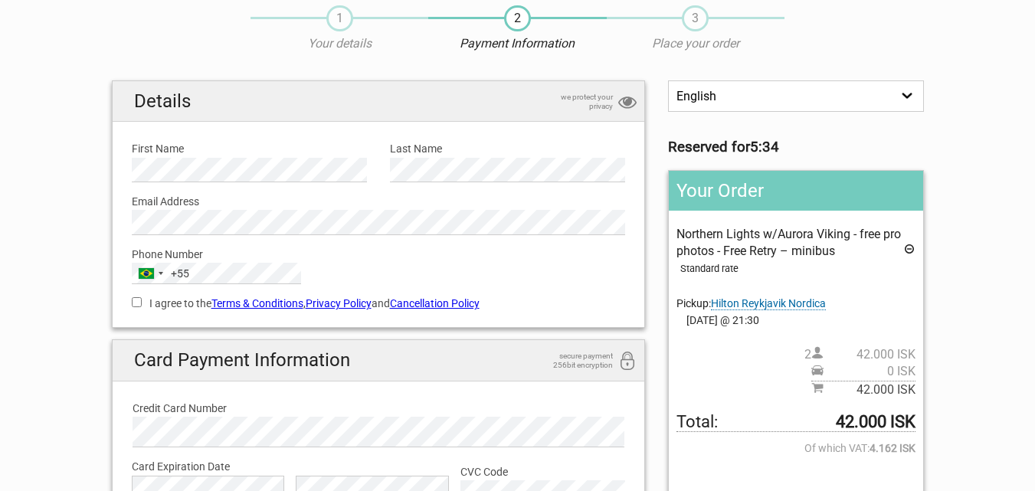
click at [139, 303] on input "I agree to the Terms & Conditions , Privacy Policy and Cancellation Policy" at bounding box center [137, 302] width 10 height 10
checkbox input "true"
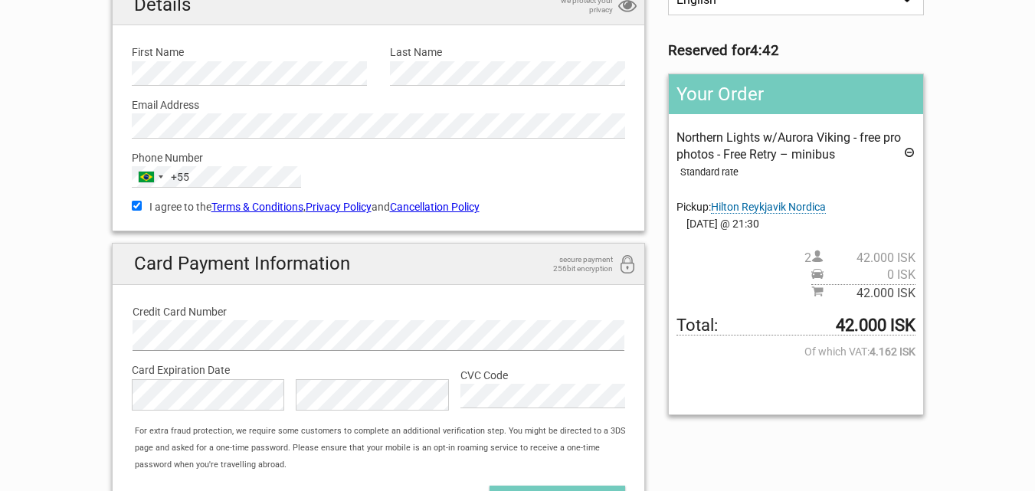
scroll to position [178, 0]
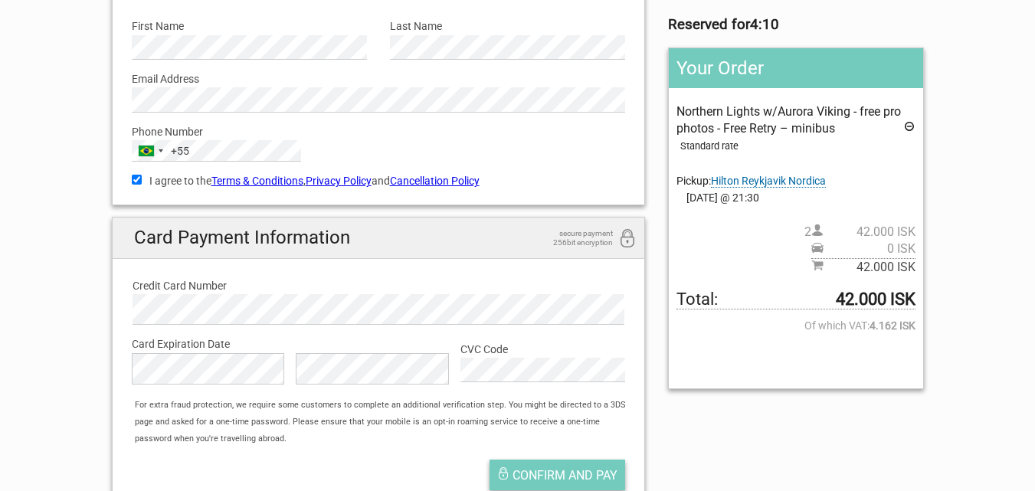
click at [554, 472] on span "Confirm and pay" at bounding box center [564, 475] width 105 height 15
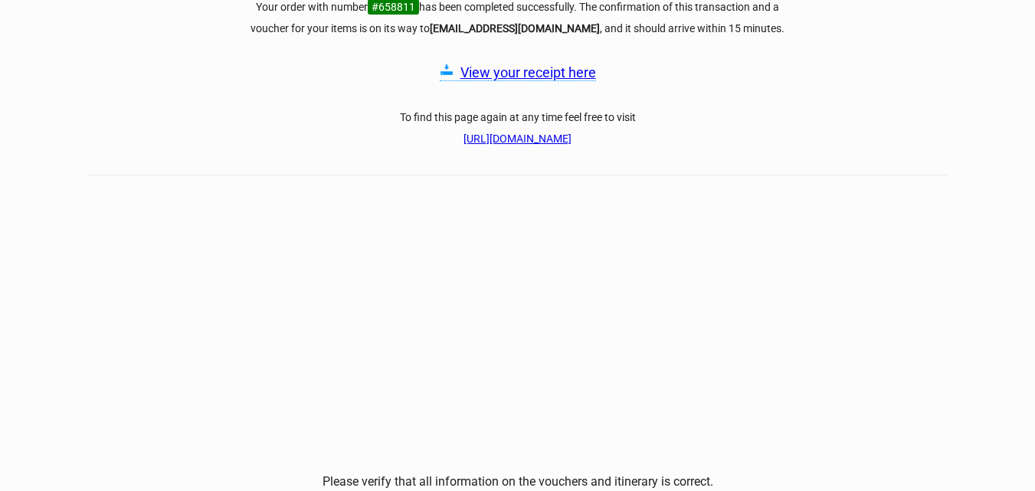
scroll to position [188, 0]
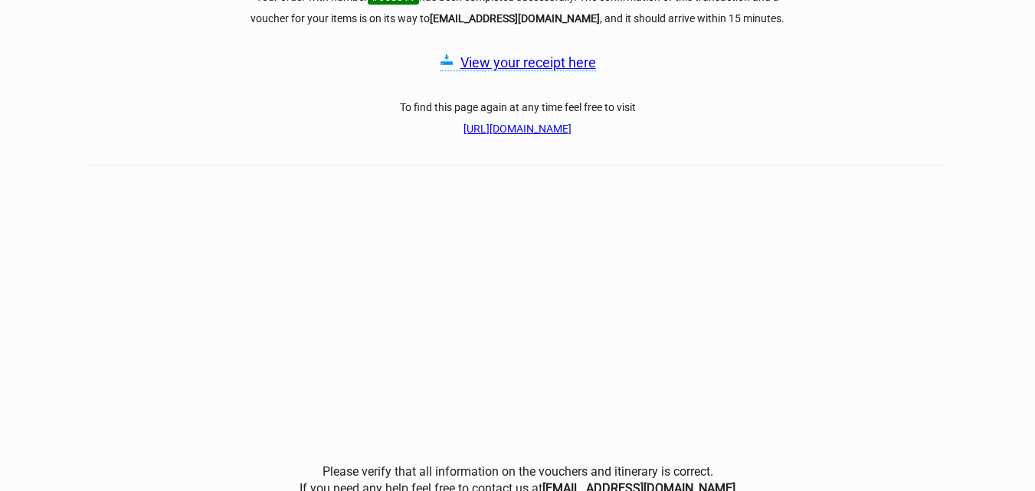
click at [518, 67] on link "View your receipt here" at bounding box center [528, 62] width 136 height 16
